Goal: Find specific page/section: Find specific page/section

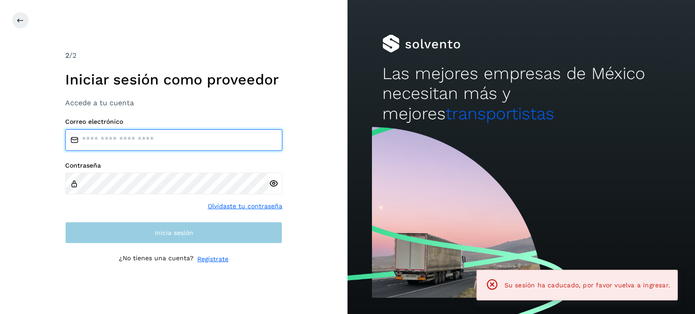
type input "**********"
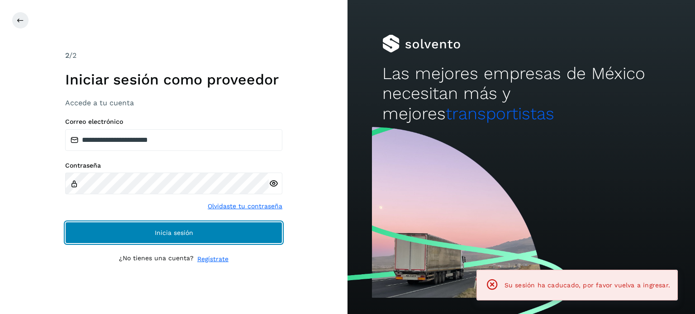
click at [201, 235] on button "Inicia sesión" at bounding box center [173, 233] width 217 height 22
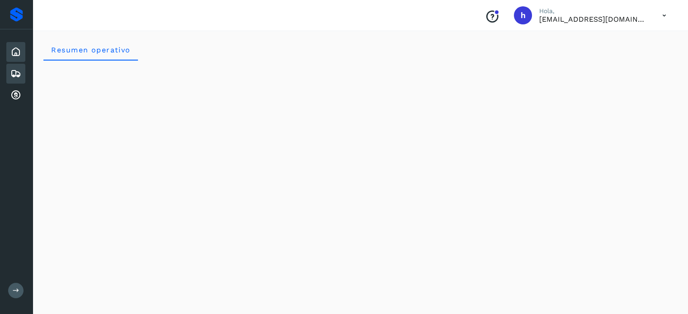
click at [20, 72] on icon at bounding box center [15, 73] width 11 height 11
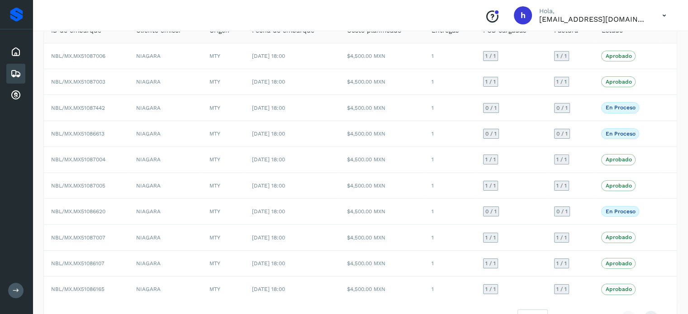
scroll to position [101, 0]
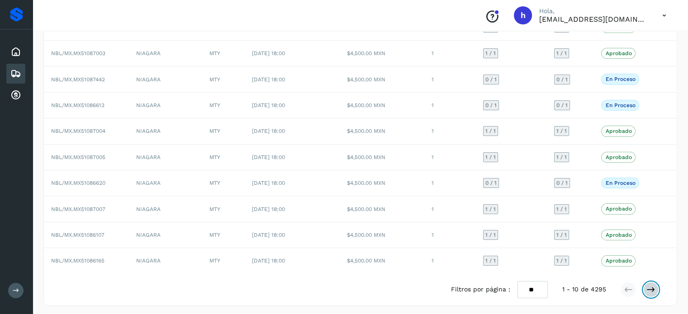
click at [651, 285] on icon at bounding box center [650, 289] width 9 height 9
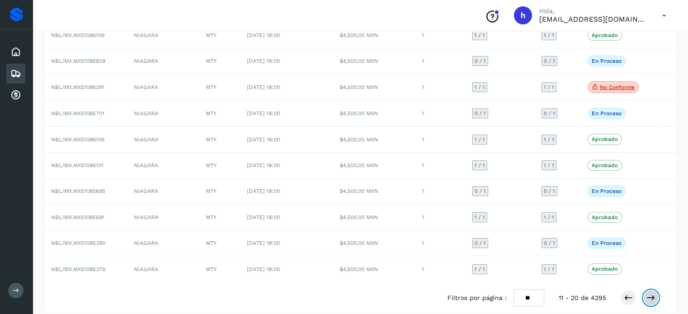
scroll to position [102, 0]
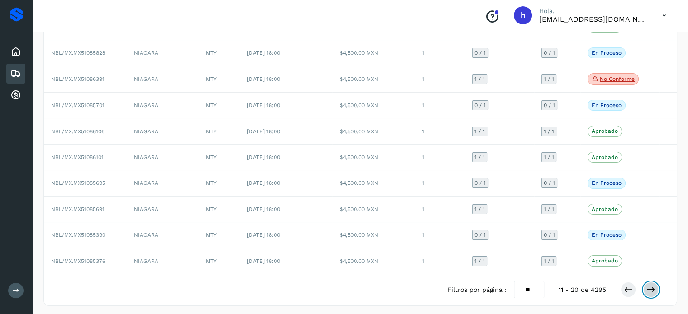
click at [654, 285] on icon at bounding box center [650, 289] width 9 height 9
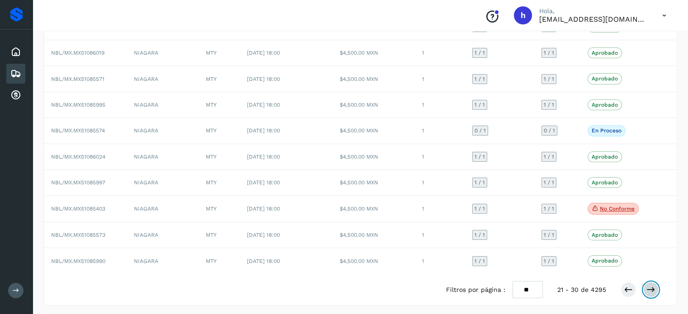
click at [655, 285] on icon at bounding box center [650, 289] width 9 height 9
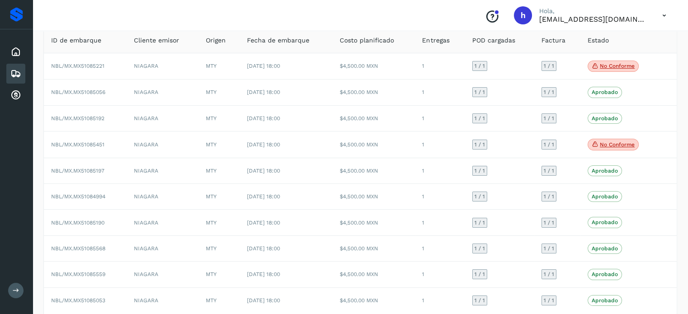
scroll to position [103, 0]
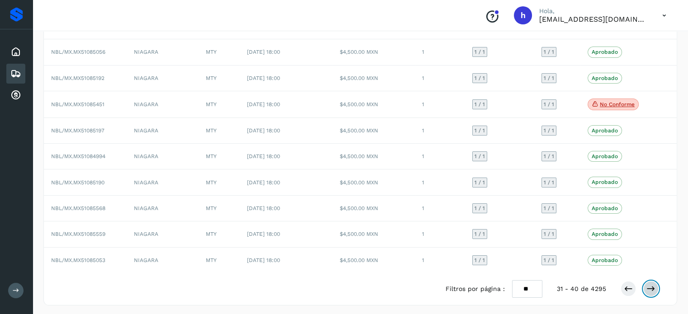
click at [648, 294] on button at bounding box center [650, 288] width 15 height 15
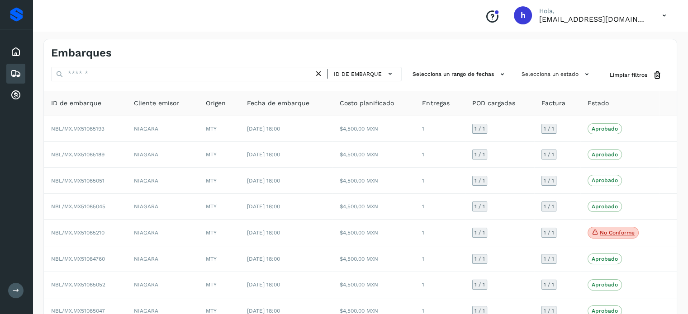
scroll to position [102, 0]
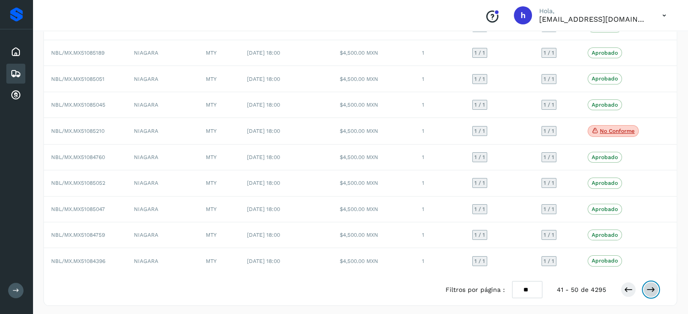
click at [646, 282] on button at bounding box center [650, 289] width 15 height 15
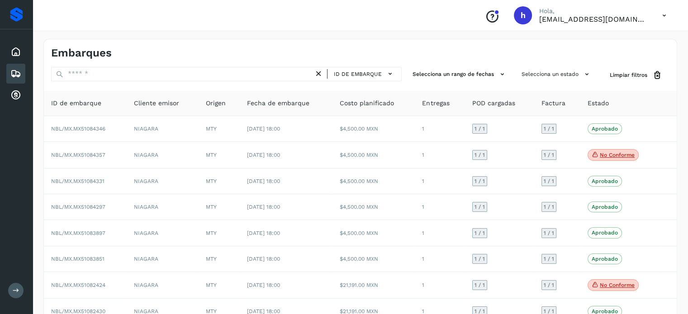
scroll to position [103, 0]
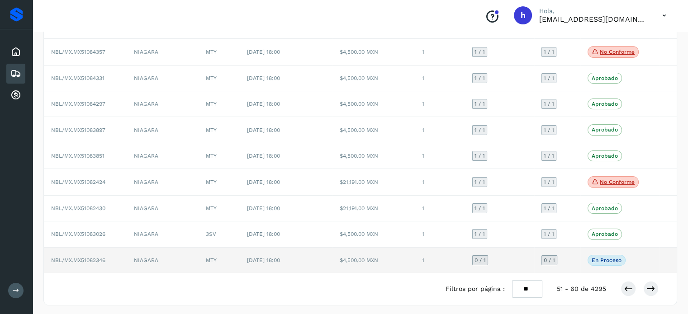
click at [113, 259] on td "NBL/MX.MX51082346" at bounding box center [85, 260] width 83 height 25
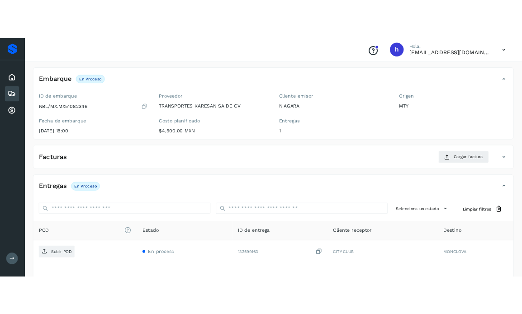
scroll to position [44, 0]
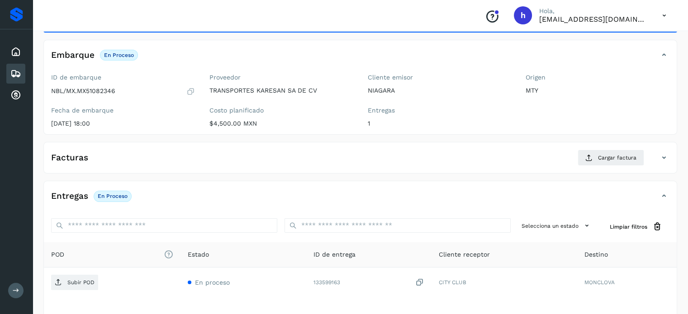
click at [188, 89] on icon at bounding box center [190, 91] width 9 height 9
